Goal: Navigation & Orientation: Find specific page/section

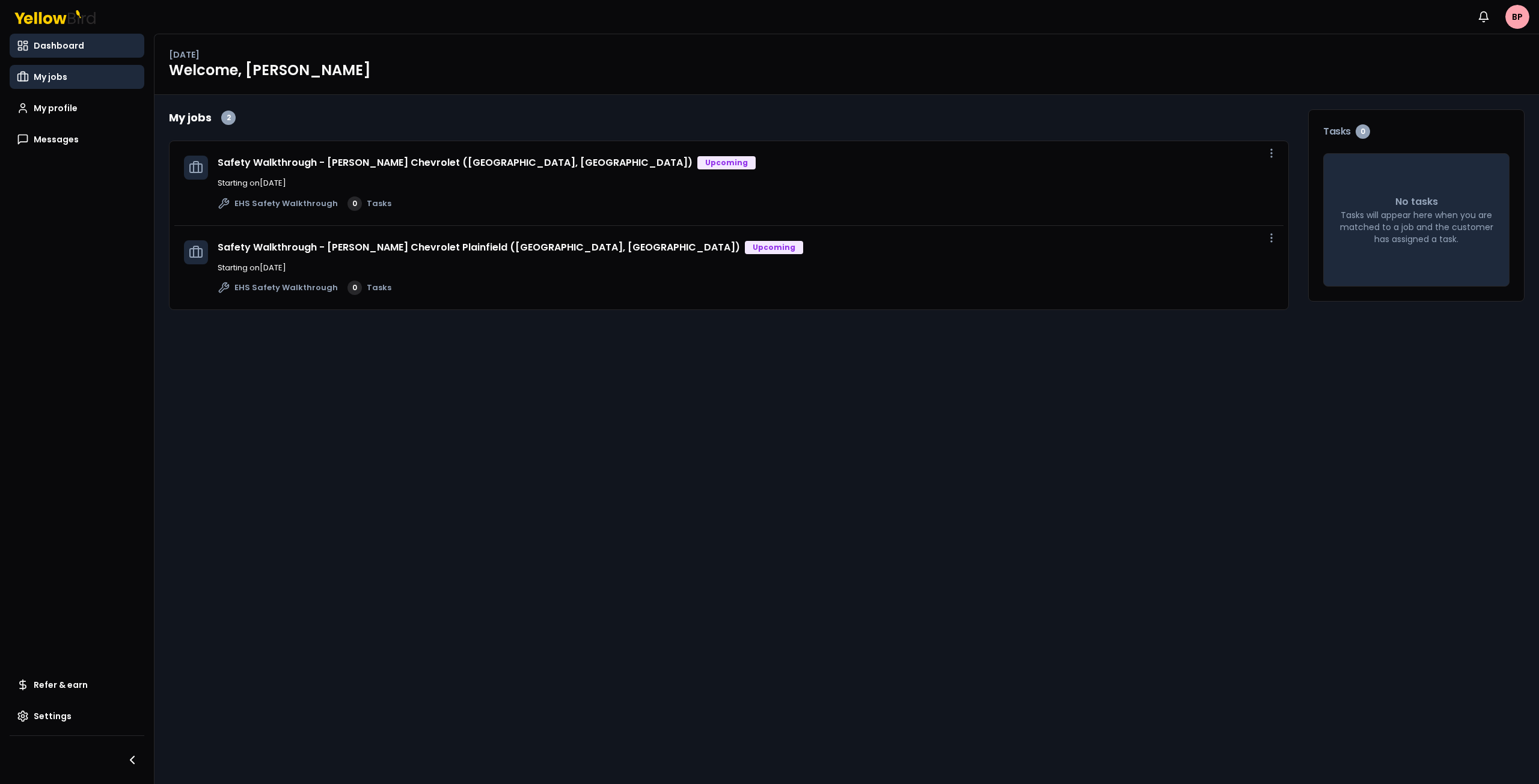
click at [72, 80] on link "My jobs" at bounding box center [76, 77] width 134 height 24
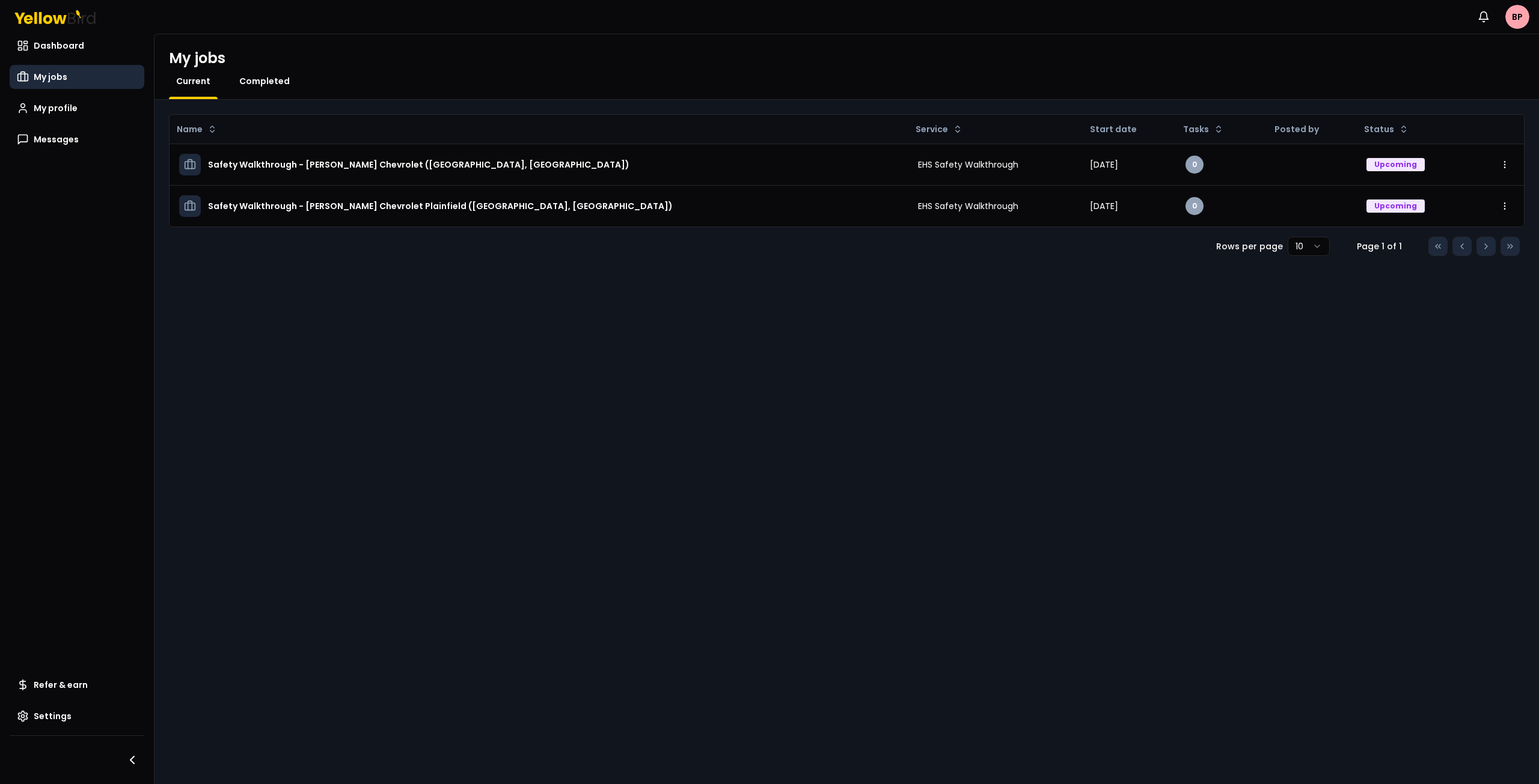
click at [268, 75] on span "Completed" at bounding box center [264, 81] width 51 height 12
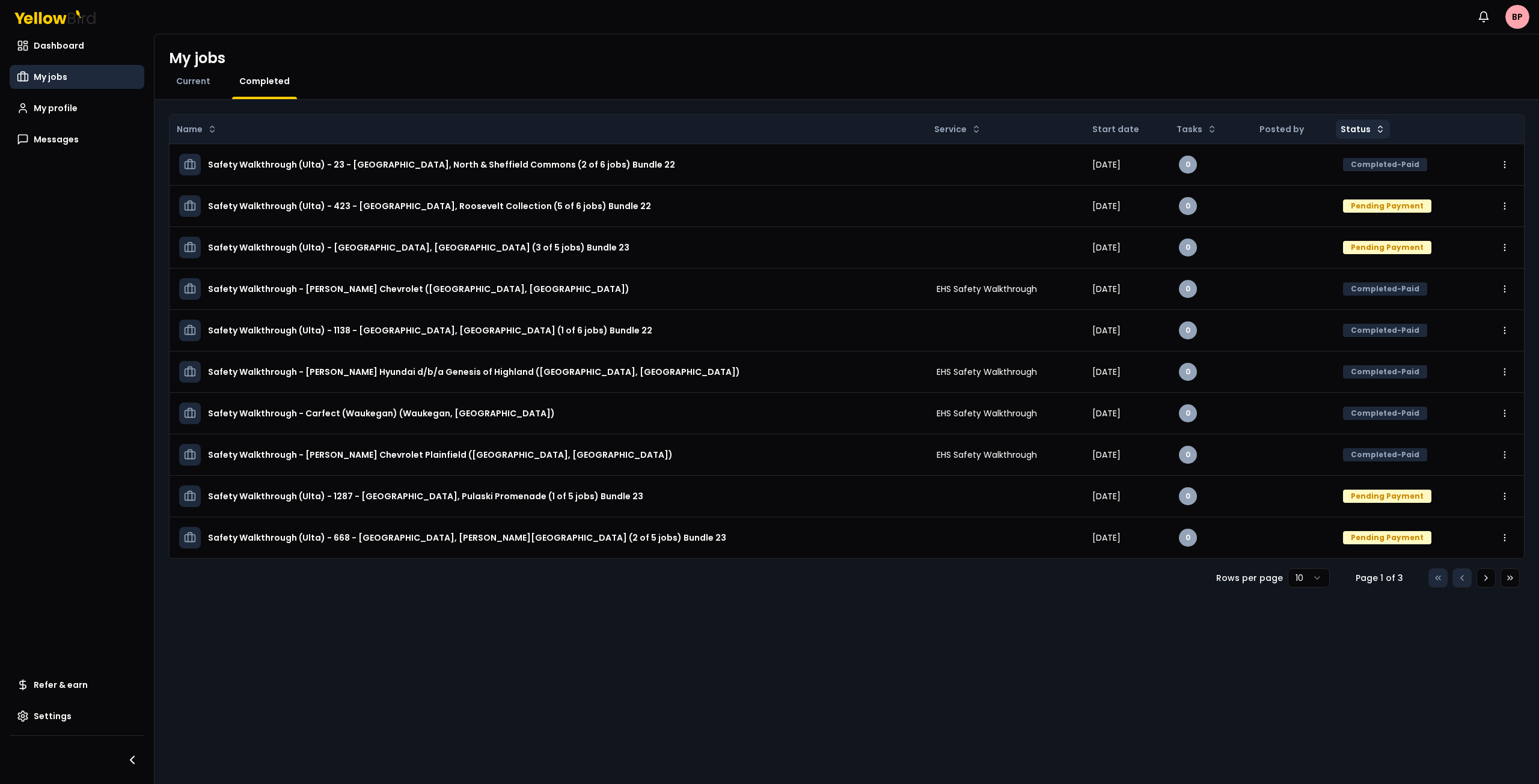
click at [1366, 130] on html "Notifications BP Dashboard My jobs My profile Messages Refer & earn Settings My…" at bounding box center [770, 392] width 1539 height 784
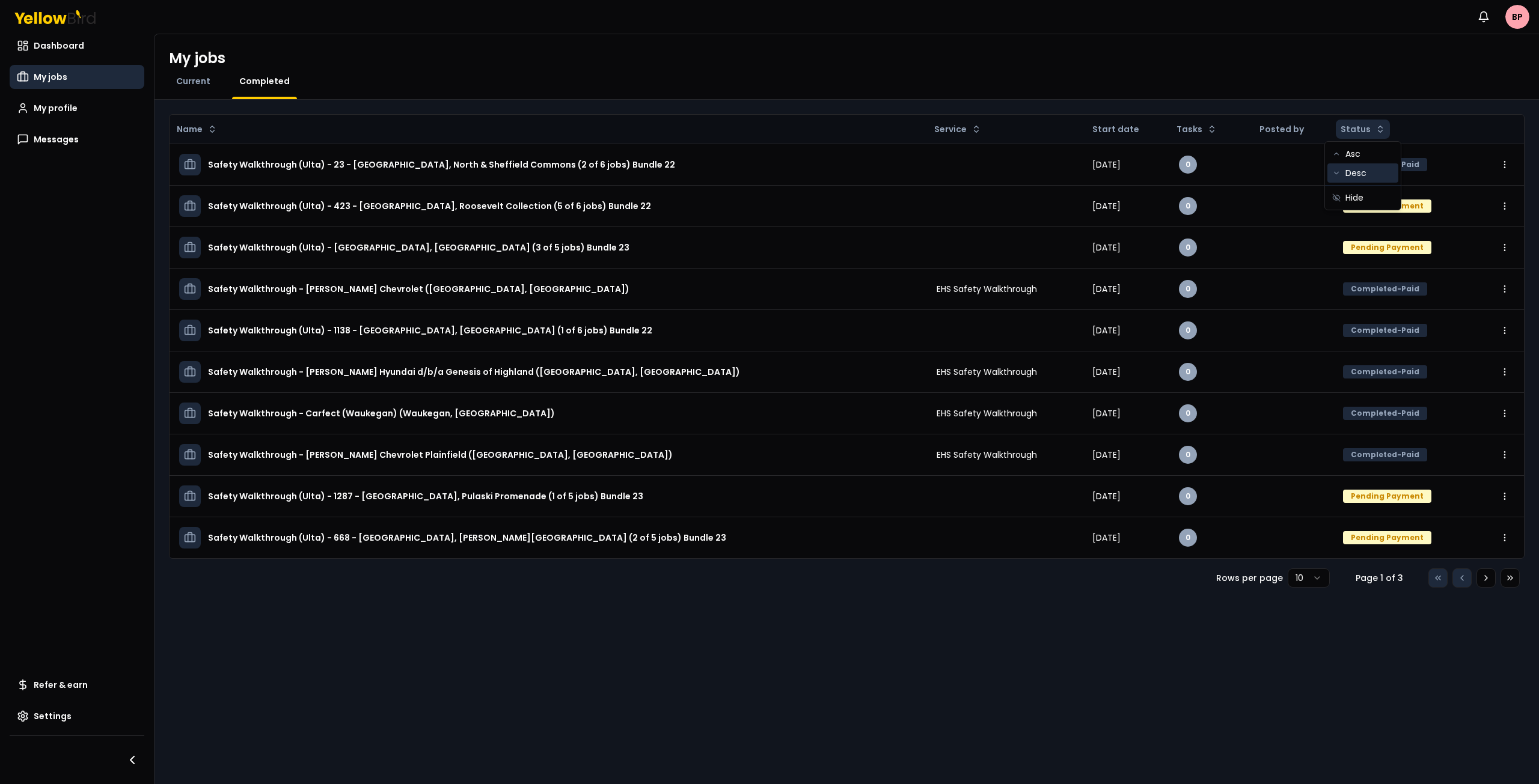
click at [1362, 174] on div "Desc" at bounding box center [1363, 172] width 71 height 19
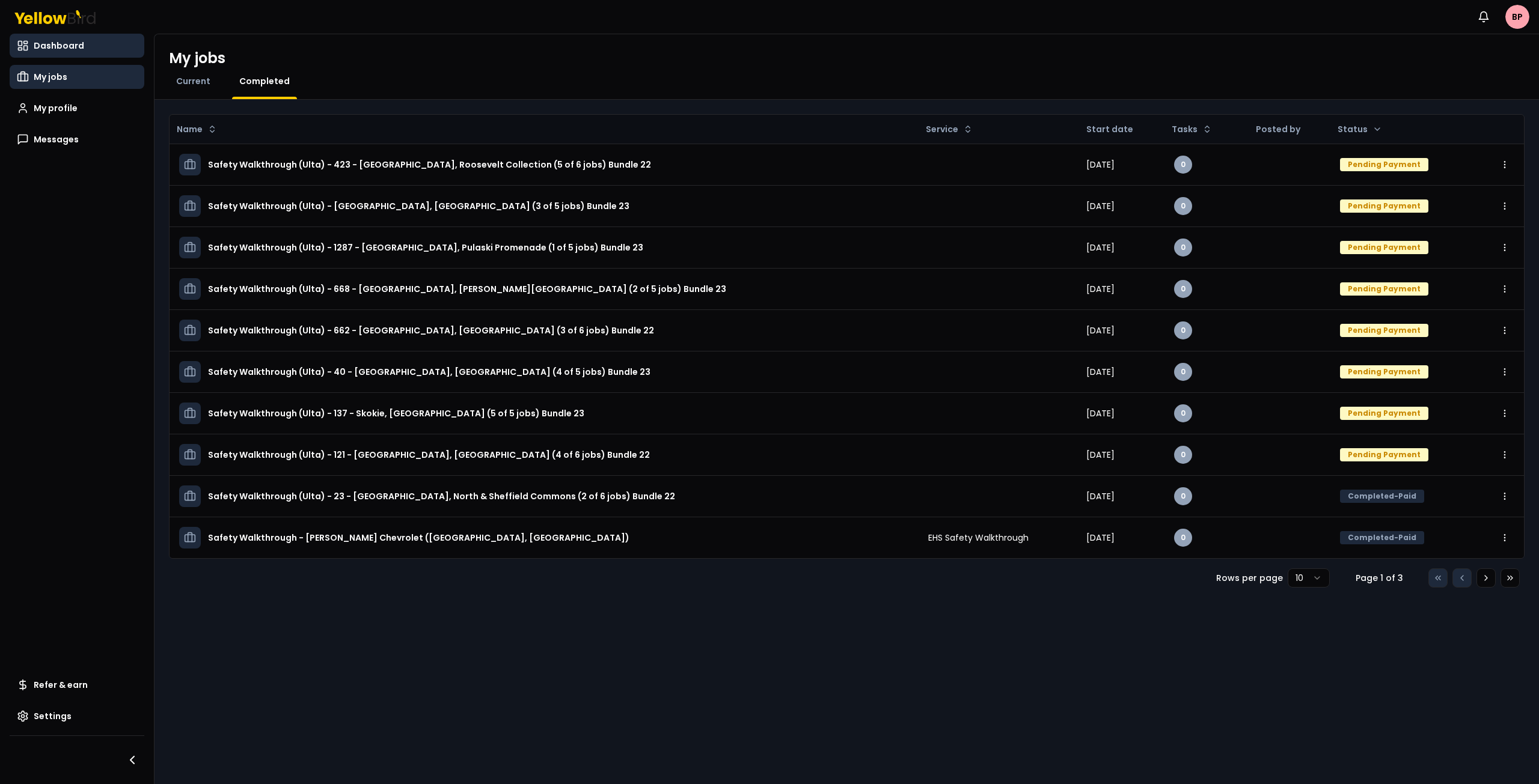
click at [68, 51] on span "Dashboard" at bounding box center [58, 45] width 51 height 12
